Goal: Feedback & Contribution: Leave review/rating

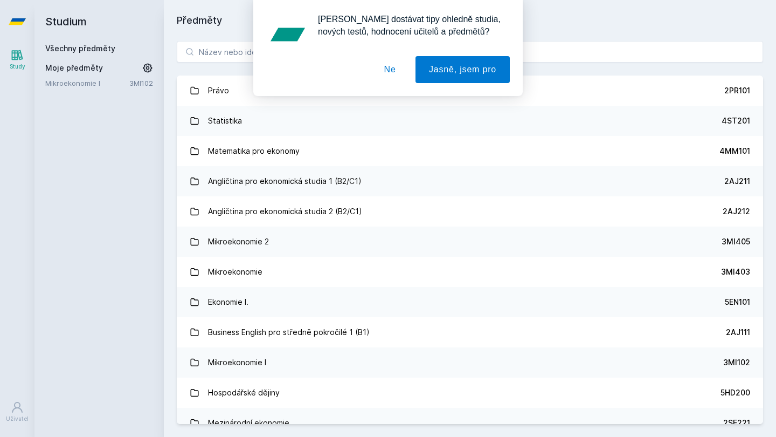
click at [392, 69] on button "Ne" at bounding box center [390, 69] width 39 height 27
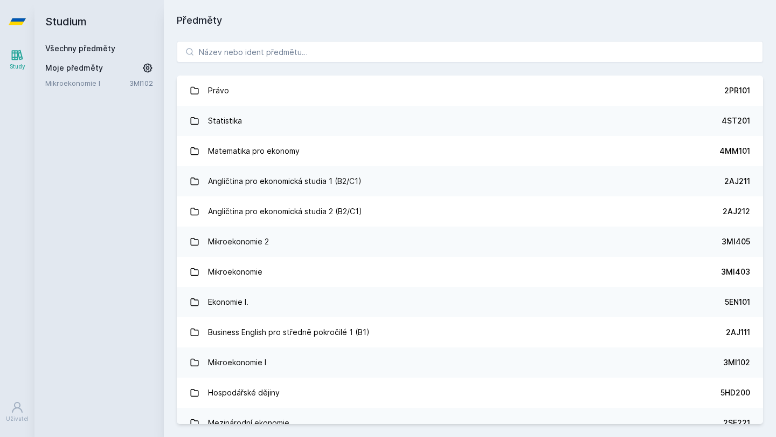
click at [377, 49] on div "Chceš dostávat tipy ohledně studia, nových testů, hodnocení učitelů a předmětů?…" at bounding box center [388, 48] width 776 height 96
click at [377, 49] on input "search" at bounding box center [470, 52] width 586 height 22
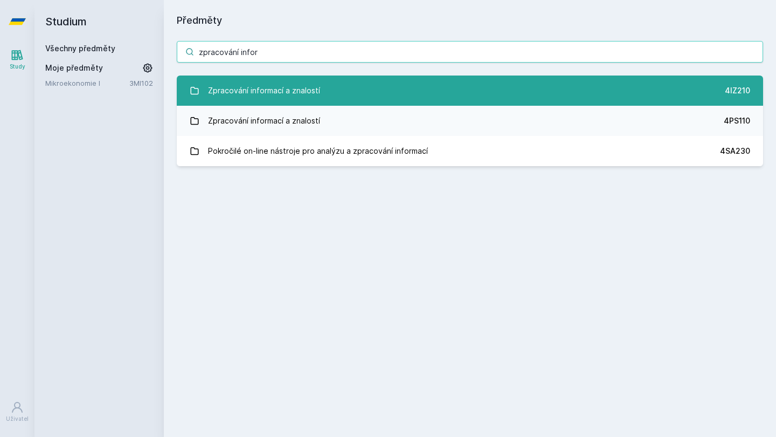
type input "zpracování infor"
click at [681, 92] on link "Zpracování informací a znalostí 4IZ210" at bounding box center [470, 90] width 586 height 30
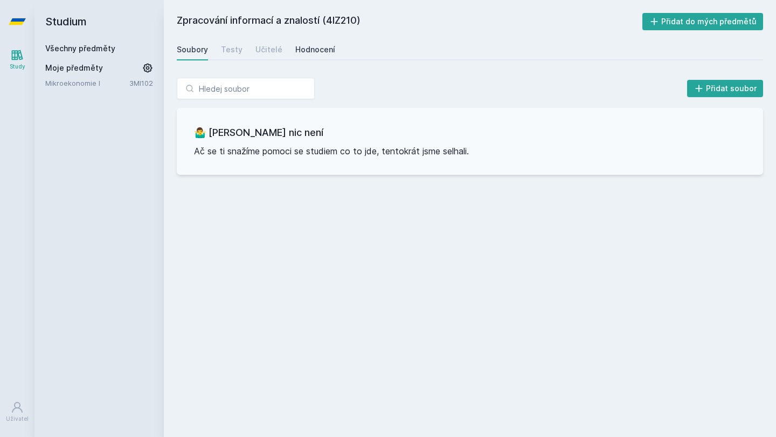
click at [308, 50] on div "Hodnocení" at bounding box center [315, 49] width 40 height 11
click at [276, 40] on link "Učitelé" at bounding box center [268, 50] width 27 height 22
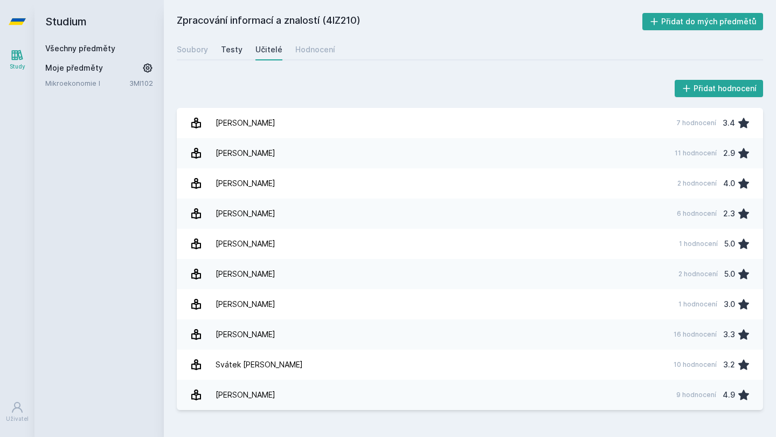
click at [233, 52] on div "Testy" at bounding box center [232, 49] width 22 height 11
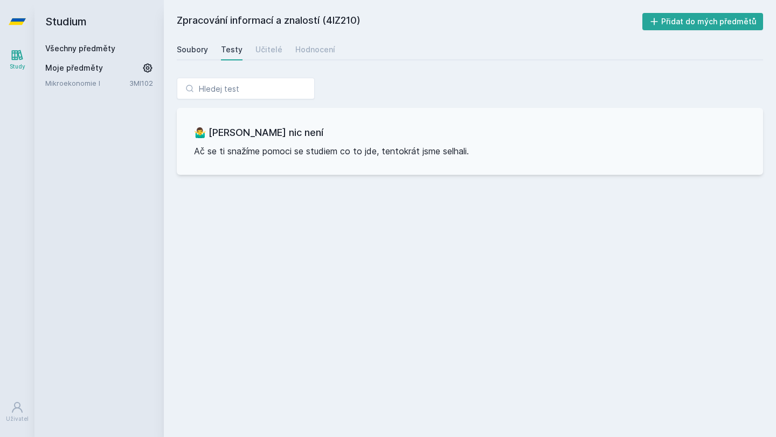
click at [192, 46] on div "Soubory" at bounding box center [192, 49] width 31 height 11
click at [241, 46] on div "Soubory Testy Učitelé Hodnocení" at bounding box center [470, 50] width 586 height 22
click at [284, 46] on div "Soubory Testy Učitelé Hodnocení" at bounding box center [470, 50] width 586 height 22
click at [310, 49] on div "Hodnocení" at bounding box center [315, 49] width 40 height 11
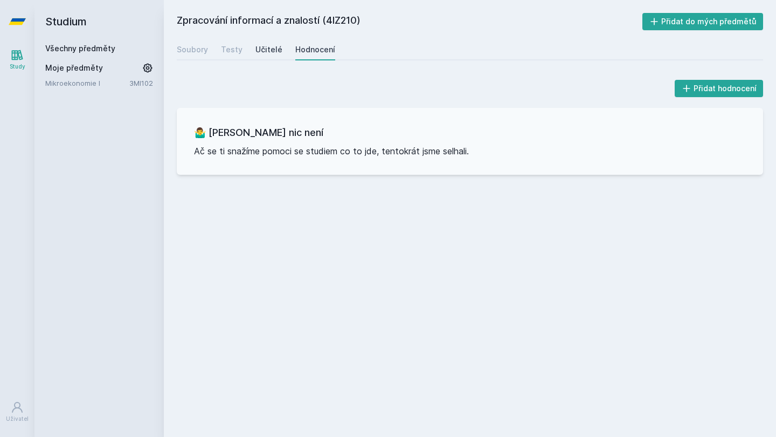
click at [273, 49] on div "Učitelé" at bounding box center [268, 49] width 27 height 11
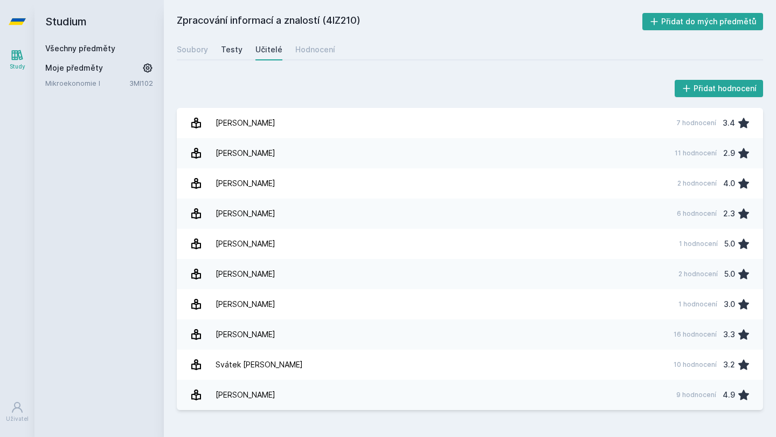
click at [221, 44] on link "Testy" at bounding box center [232, 50] width 22 height 22
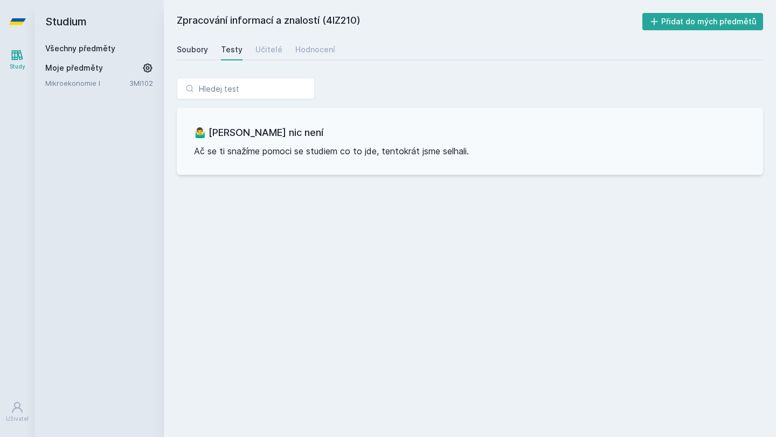
click at [198, 46] on div "Soubory" at bounding box center [192, 49] width 31 height 11
click at [217, 52] on div "Soubory Testy Učitelé Hodnocení" at bounding box center [470, 50] width 586 height 22
click at [278, 49] on div "Učitelé" at bounding box center [268, 49] width 27 height 11
click at [321, 49] on div "Hodnocení" at bounding box center [315, 49] width 40 height 11
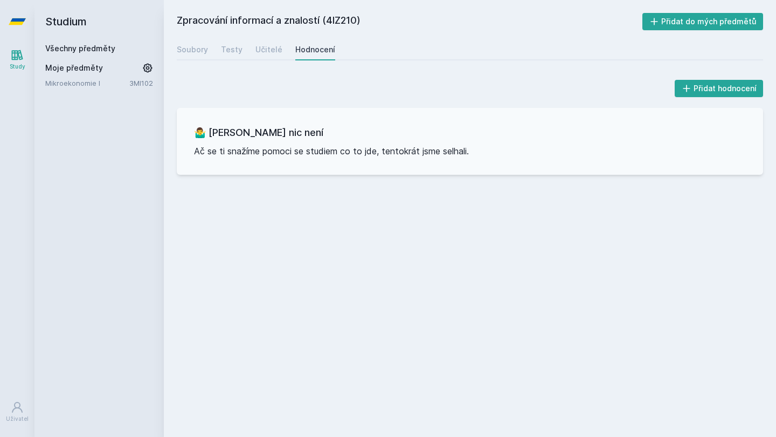
click at [92, 51] on link "Všechny předměty" at bounding box center [80, 48] width 70 height 9
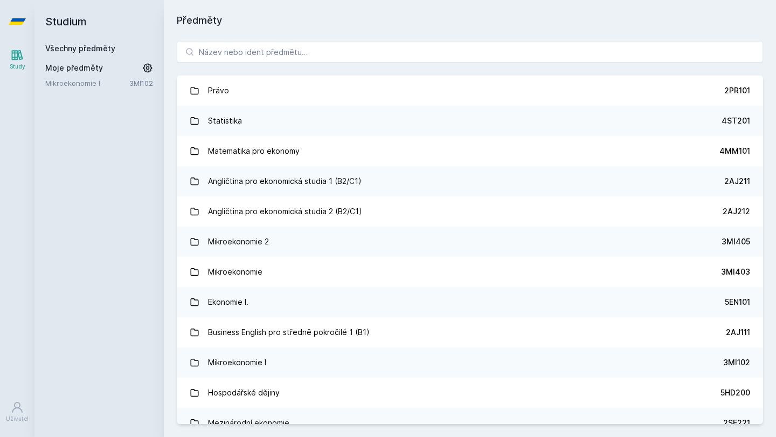
click at [83, 87] on link "Mikroekonomie I" at bounding box center [87, 83] width 84 height 11
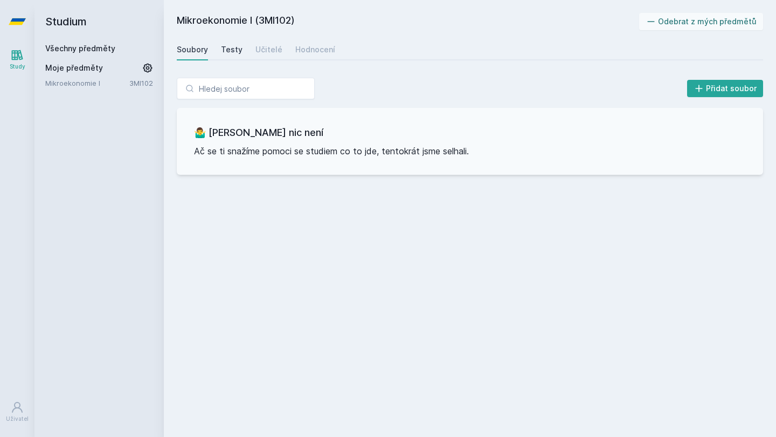
click at [238, 51] on div "Testy" at bounding box center [232, 49] width 22 height 11
click at [261, 51] on div "Učitelé" at bounding box center [268, 49] width 27 height 11
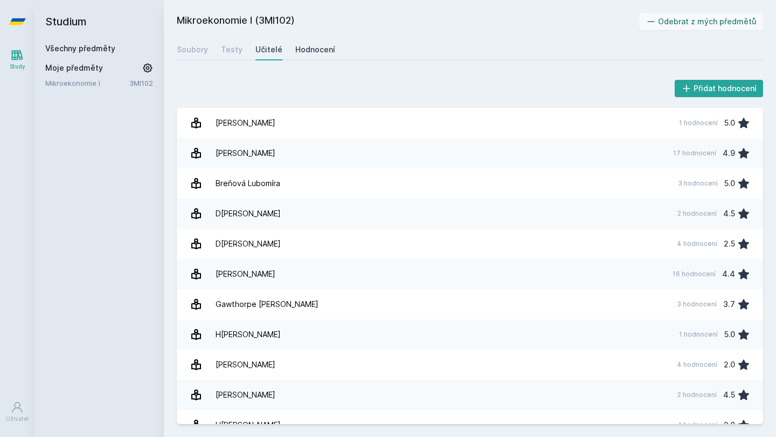
click at [308, 49] on div "Hodnocení" at bounding box center [315, 49] width 40 height 11
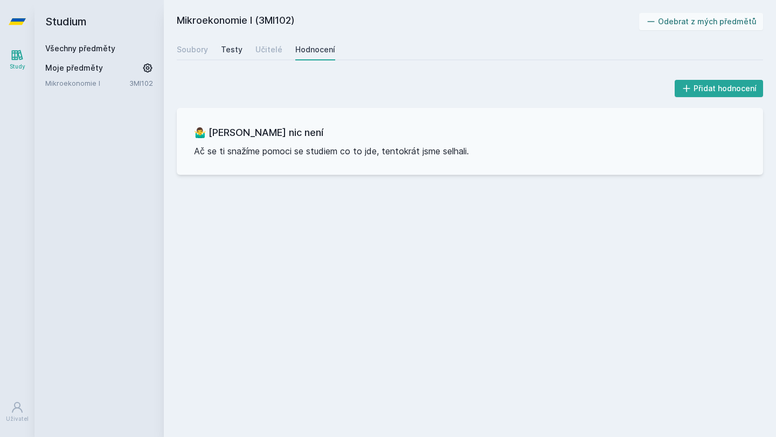
click at [229, 51] on div "Testy" at bounding box center [232, 49] width 22 height 11
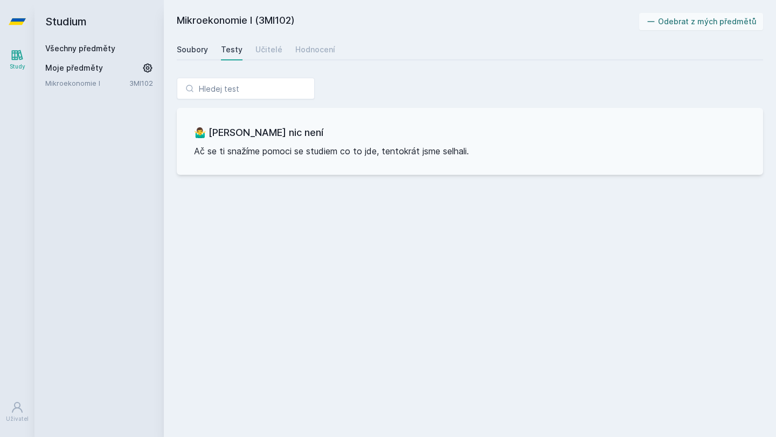
click at [197, 51] on div "Soubory" at bounding box center [192, 49] width 31 height 11
click at [83, 27] on h2 "Studium" at bounding box center [99, 21] width 108 height 43
click at [79, 51] on link "Všechny předměty" at bounding box center [80, 48] width 70 height 9
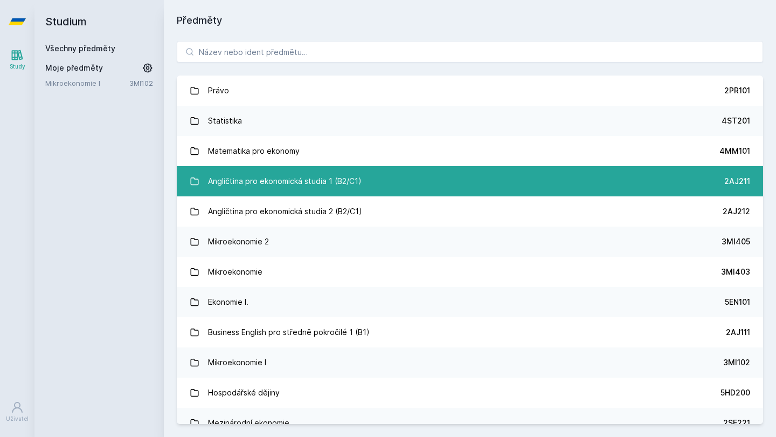
scroll to position [40, 0]
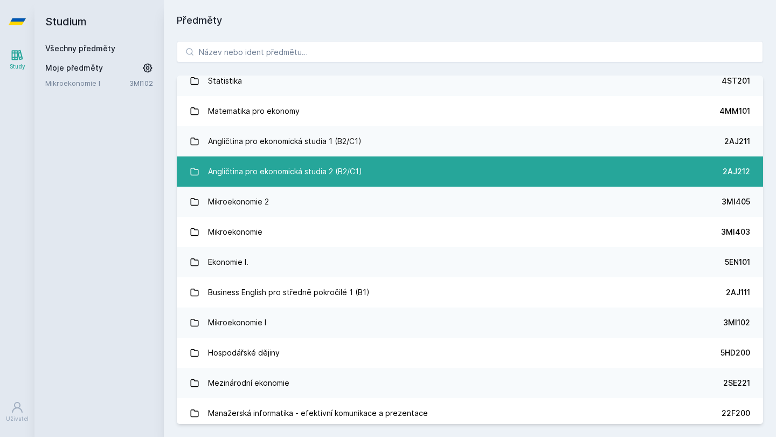
click at [340, 157] on link "Angličtina pro ekonomická studia 2 (B2/C1) 2AJ212" at bounding box center [470, 171] width 586 height 30
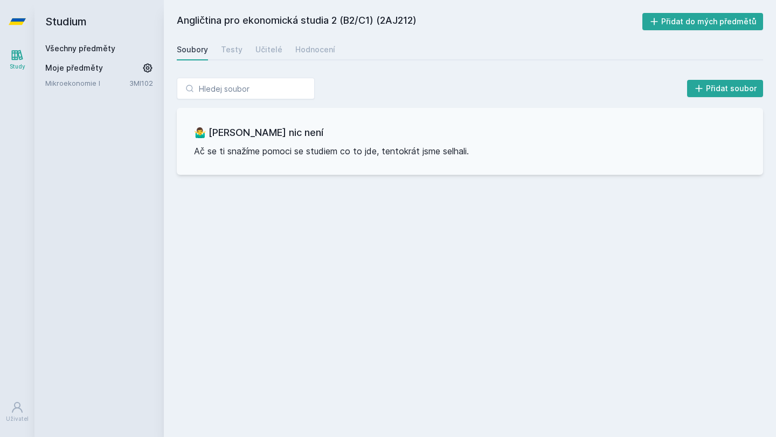
click at [77, 52] on link "Všechny předměty" at bounding box center [80, 48] width 70 height 9
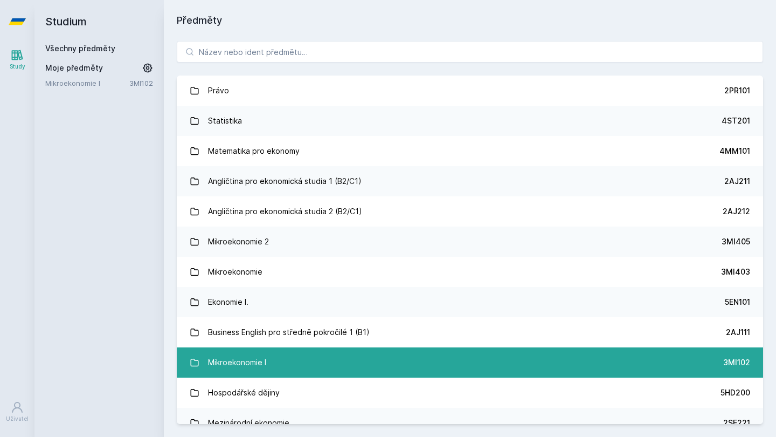
click at [407, 364] on link "Mikroekonomie I 3MI102" at bounding box center [470, 362] width 586 height 30
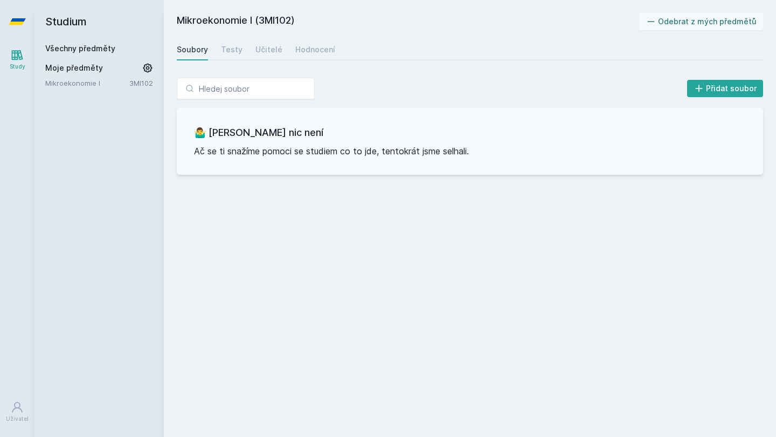
click at [87, 50] on link "Všechny předměty" at bounding box center [80, 48] width 70 height 9
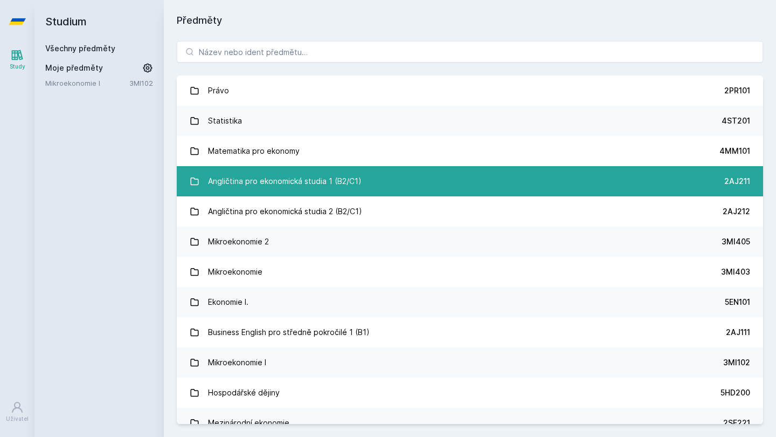
click at [364, 195] on link "Angličtina pro ekonomická studia 1 (B2/C1) 2AJ211" at bounding box center [470, 181] width 586 height 30
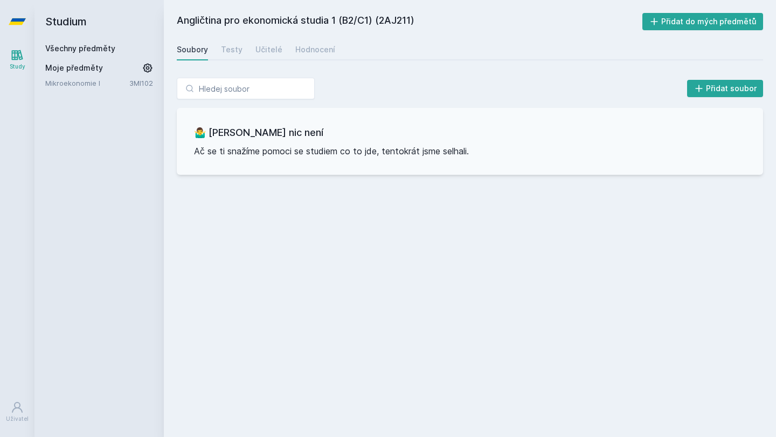
click at [242, 48] on div "Soubory Testy Učitelé Hodnocení" at bounding box center [470, 50] width 586 height 22
click at [271, 48] on div "Učitelé" at bounding box center [268, 49] width 27 height 11
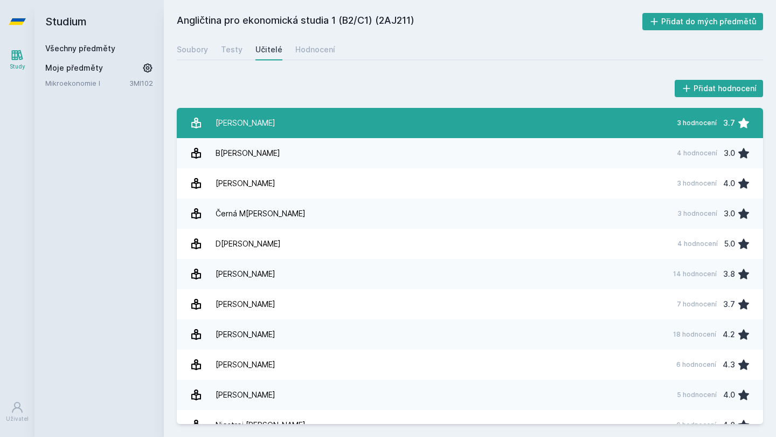
click at [332, 137] on link "A[PERSON_NAME] 3 hodnocení 3.7" at bounding box center [470, 123] width 586 height 30
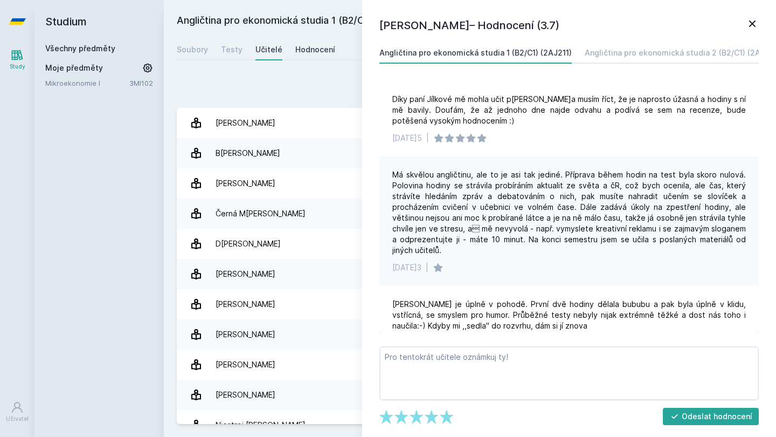
click at [307, 49] on div "Hodnocení" at bounding box center [315, 49] width 40 height 11
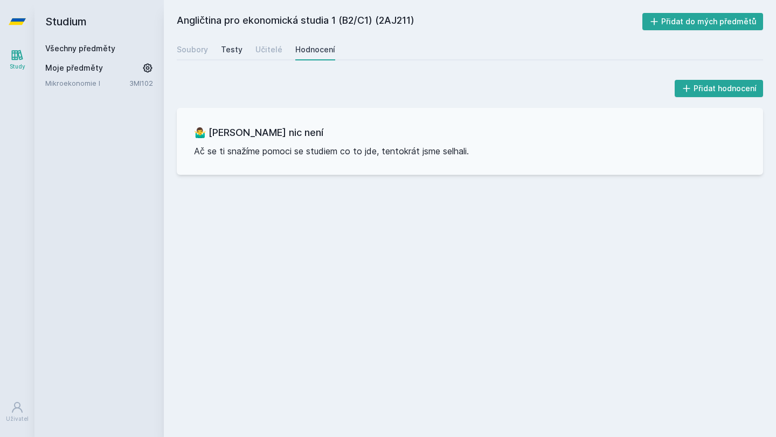
click at [236, 47] on div "Testy" at bounding box center [232, 49] width 22 height 11
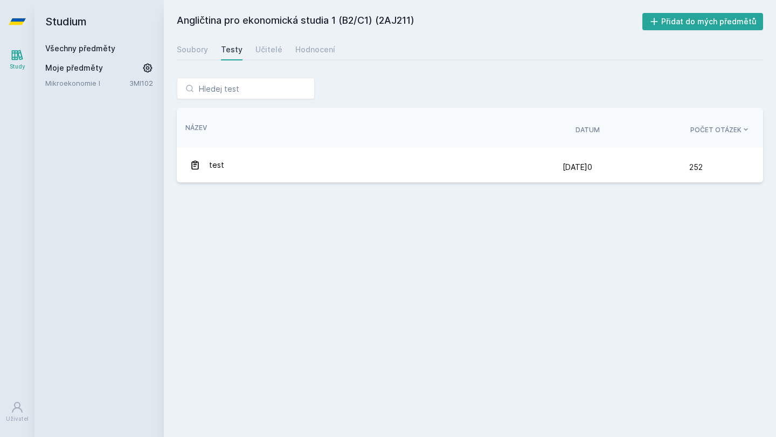
click at [175, 63] on div "Angličtina pro ekonomická studia 1 (B2/C1) (2AJ211) Přidat do mých předmětů [GE…" at bounding box center [470, 218] width 612 height 437
click at [196, 53] on div "Soubory" at bounding box center [192, 49] width 31 height 11
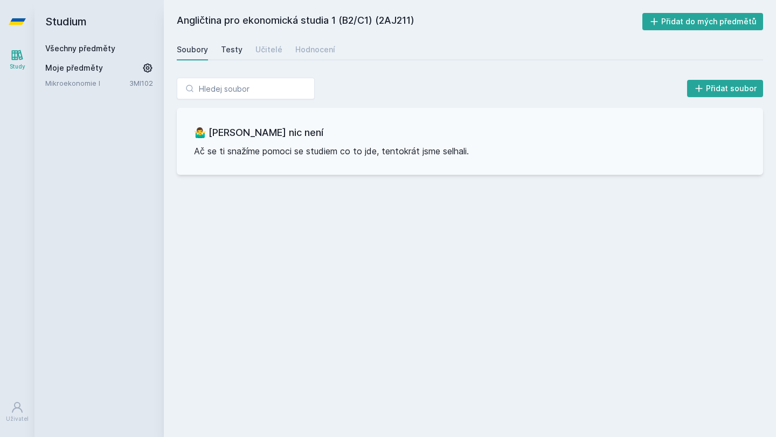
click at [232, 53] on div "Testy" at bounding box center [232, 49] width 22 height 11
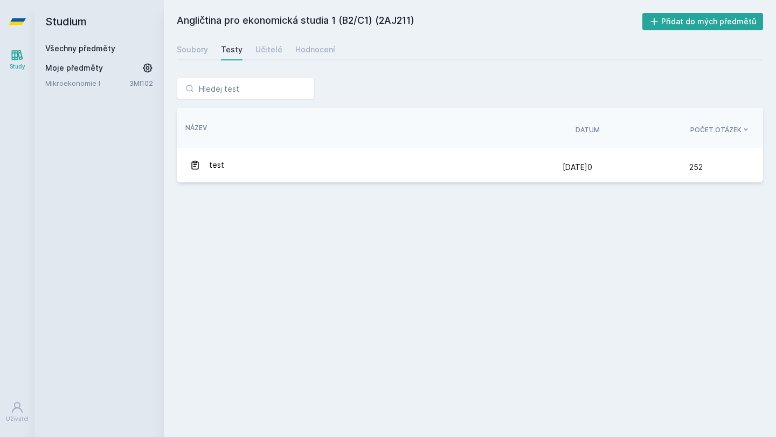
click at [70, 23] on h2 "Studium" at bounding box center [99, 21] width 108 height 43
click at [15, 10] on icon at bounding box center [17, 21] width 17 height 43
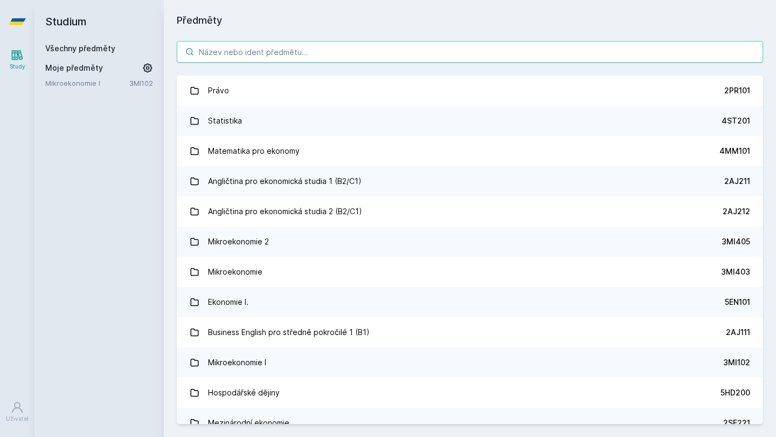
click at [239, 52] on input "search" at bounding box center [470, 52] width 586 height 22
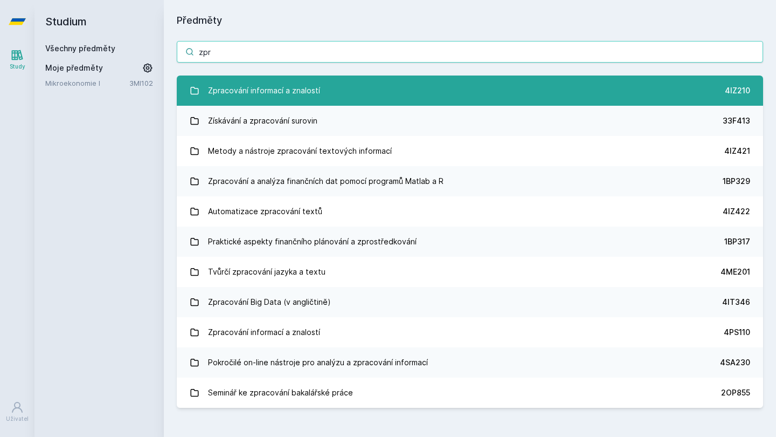
type input "zpr"
click at [475, 102] on link "Zpracování informací a znalostí 4IZ210" at bounding box center [470, 90] width 586 height 30
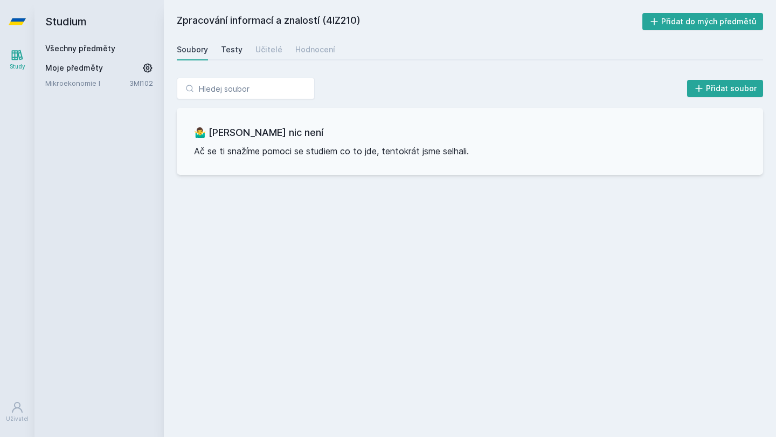
click at [231, 51] on div "Testy" at bounding box center [232, 49] width 22 height 11
click at [261, 50] on div "Učitelé" at bounding box center [268, 49] width 27 height 11
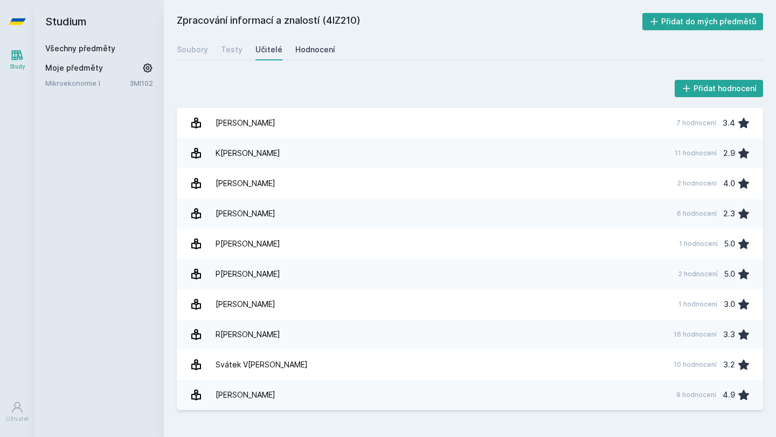
click at [313, 50] on div "Hodnocení" at bounding box center [315, 49] width 40 height 11
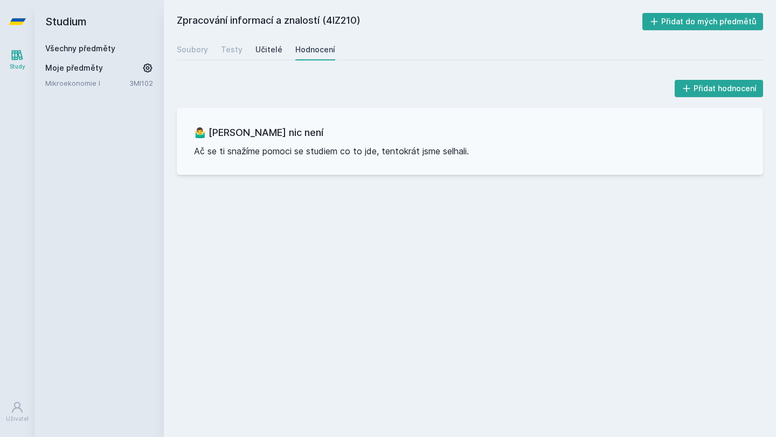
click at [272, 50] on div "Učitelé" at bounding box center [268, 49] width 27 height 11
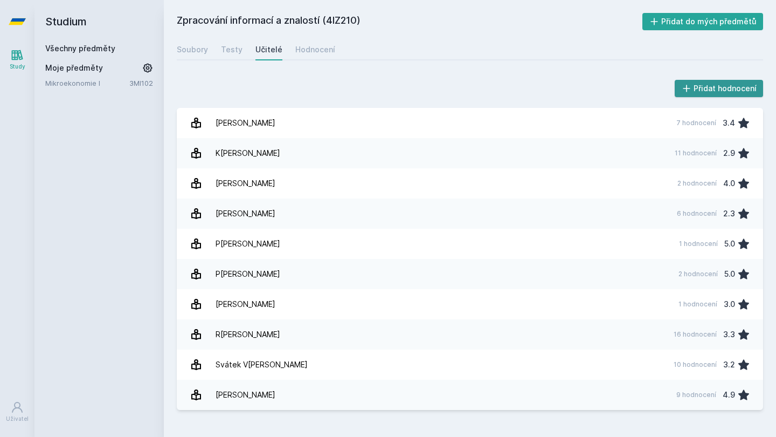
click at [696, 88] on button "Přidat hodnocení" at bounding box center [719, 88] width 89 height 17
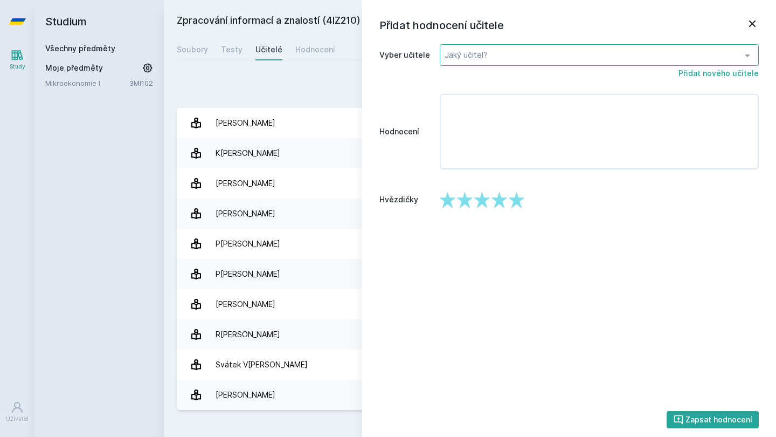
click at [493, 51] on div "Jaký učitel?" at bounding box center [599, 55] width 319 height 22
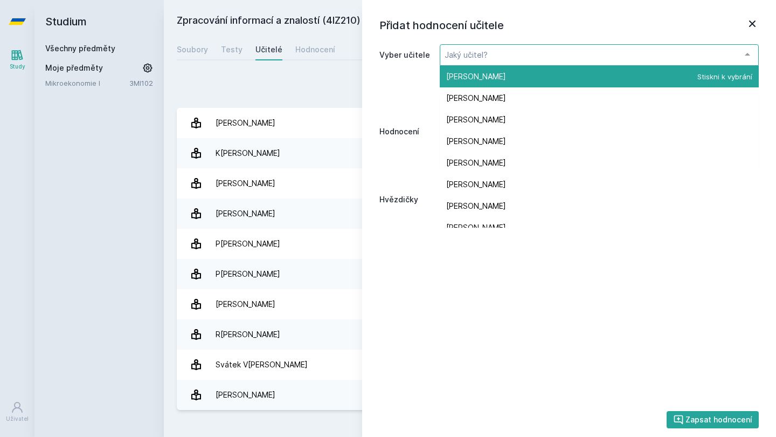
click at [481, 54] on input "text" at bounding box center [591, 55] width 292 height 11
click at [305, 56] on link "Hodnocení" at bounding box center [315, 50] width 40 height 22
